Goal: Task Accomplishment & Management: Manage account settings

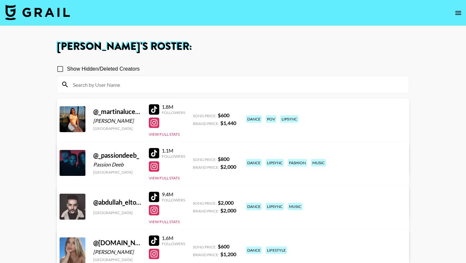
click at [127, 86] on input at bounding box center [237, 84] width 336 height 10
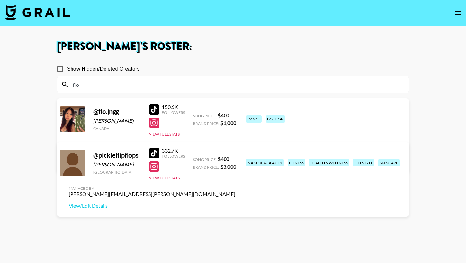
type input "flo"
click at [159, 107] on div at bounding box center [154, 109] width 10 height 10
click at [35, 9] on img at bounding box center [37, 13] width 65 height 16
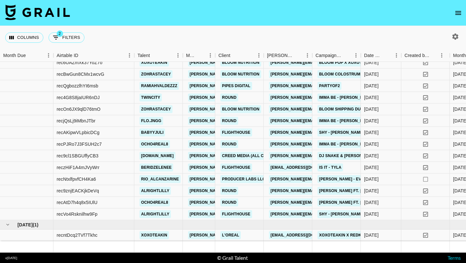
scroll to position [466, 0]
click at [126, 123] on div "recjQsLj9iMbnJTbr" at bounding box center [93, 121] width 81 height 12
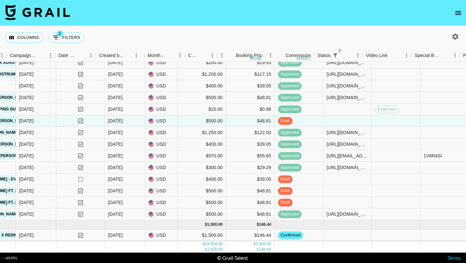
scroll to position [466, 362]
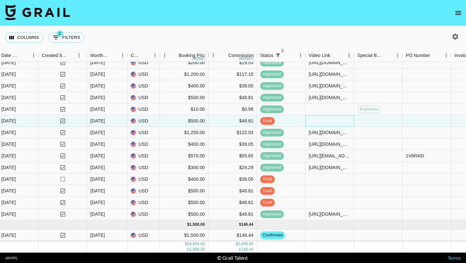
click at [312, 118] on div at bounding box center [329, 121] width 48 height 12
click at [310, 119] on input "text" at bounding box center [329, 120] width 48 height 5
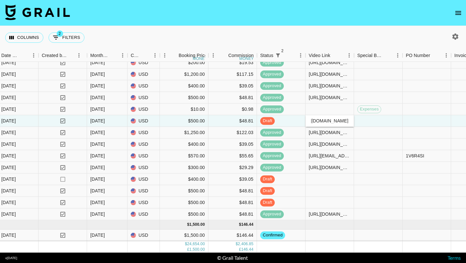
type input "[URL][DOMAIN_NAME][DOMAIN_NAME]"
click at [368, 124] on div at bounding box center [378, 121] width 48 height 12
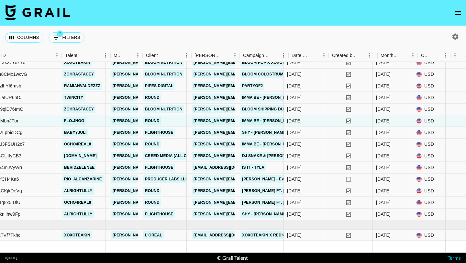
scroll to position [466, 72]
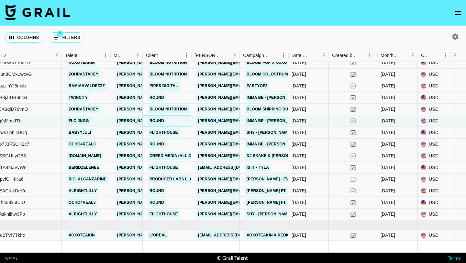
click at [181, 121] on div "Round" at bounding box center [167, 121] width 48 height 12
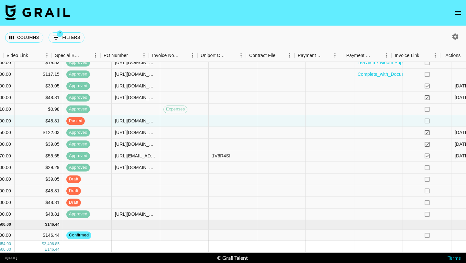
scroll to position [466, 664]
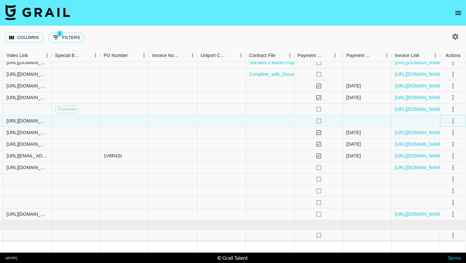
click at [454, 119] on icon "select merge strategy" at bounding box center [453, 121] width 8 height 8
click at [444, 182] on div "Approve" at bounding box center [439, 181] width 20 height 8
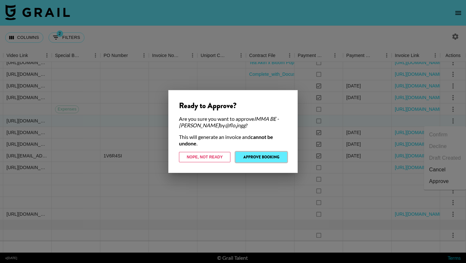
click at [257, 158] on button "Approve Booking" at bounding box center [260, 157] width 51 height 10
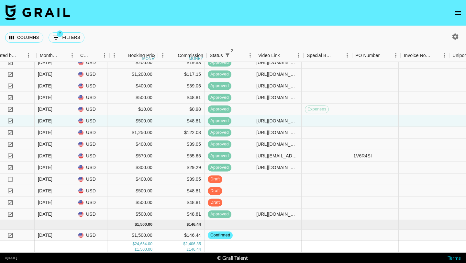
scroll to position [466, 412]
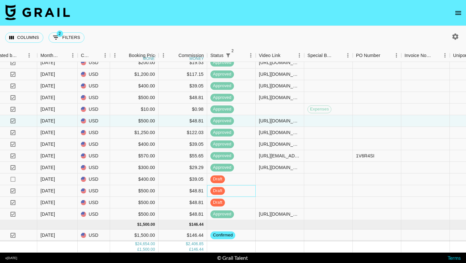
click at [229, 189] on div "draft" at bounding box center [231, 191] width 48 height 12
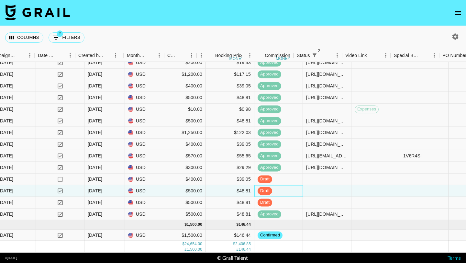
scroll to position [466, 369]
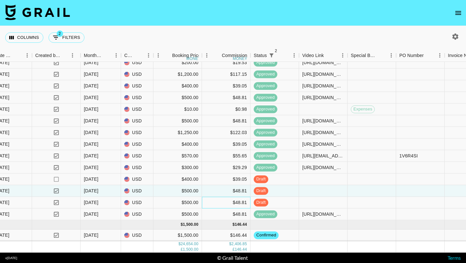
click at [221, 201] on div "$48.81" at bounding box center [226, 203] width 48 height 12
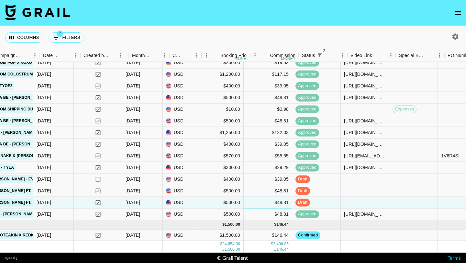
scroll to position [466, 329]
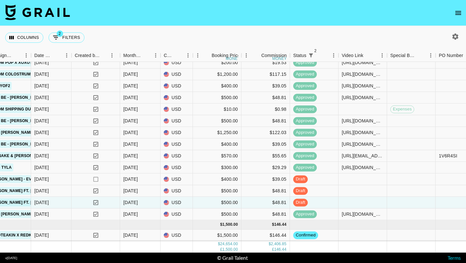
click at [454, 9] on icon "open drawer" at bounding box center [458, 13] width 8 height 8
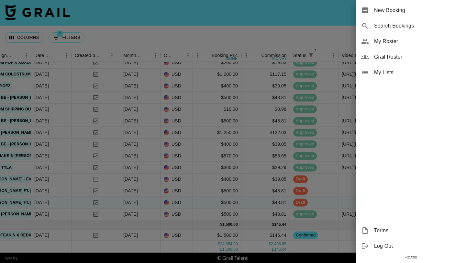
click at [384, 42] on span "My Roster" at bounding box center [417, 42] width 87 height 8
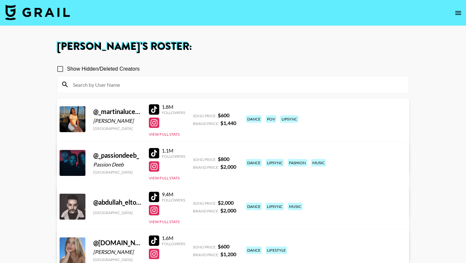
click at [165, 88] on input at bounding box center [237, 84] width 336 height 10
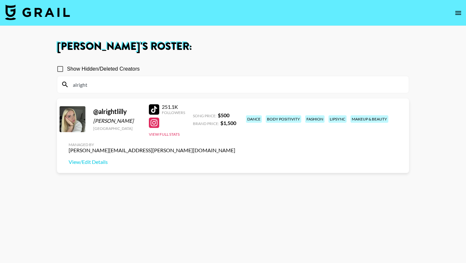
click at [154, 105] on div at bounding box center [154, 109] width 10 height 10
click at [112, 83] on input "alright" at bounding box center [237, 84] width 336 height 10
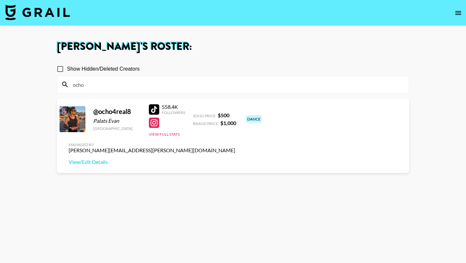
click at [155, 110] on div at bounding box center [154, 109] width 10 height 10
click at [139, 82] on input "ocho" at bounding box center [237, 84] width 336 height 10
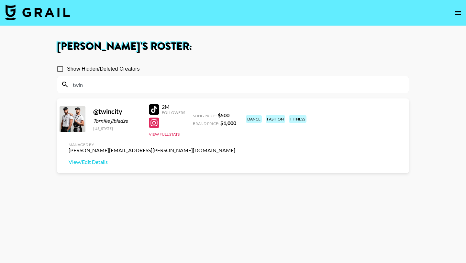
type input "twin"
click at [153, 107] on div at bounding box center [154, 109] width 10 height 10
click at [101, 91] on div "twin" at bounding box center [232, 84] width 351 height 17
click at [98, 85] on input "twin" at bounding box center [237, 84] width 336 height 10
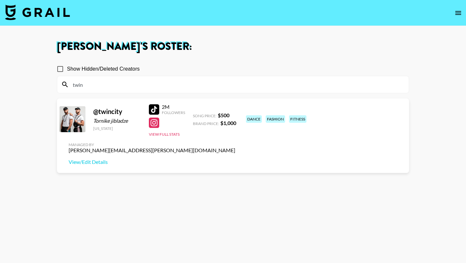
click at [98, 85] on input "twin" at bounding box center [237, 84] width 336 height 10
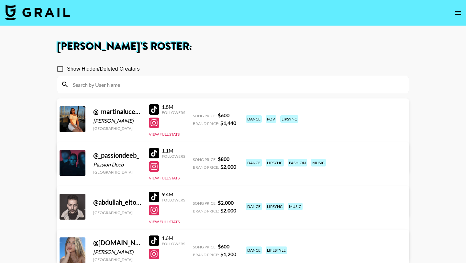
click at [41, 16] on img at bounding box center [37, 13] width 65 height 16
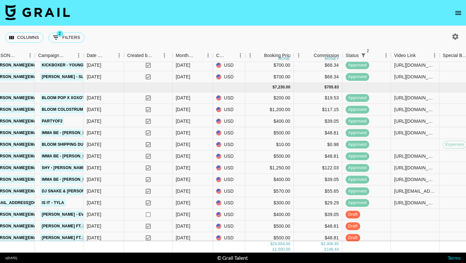
scroll to position [466, 277]
